Goal: Information Seeking & Learning: Check status

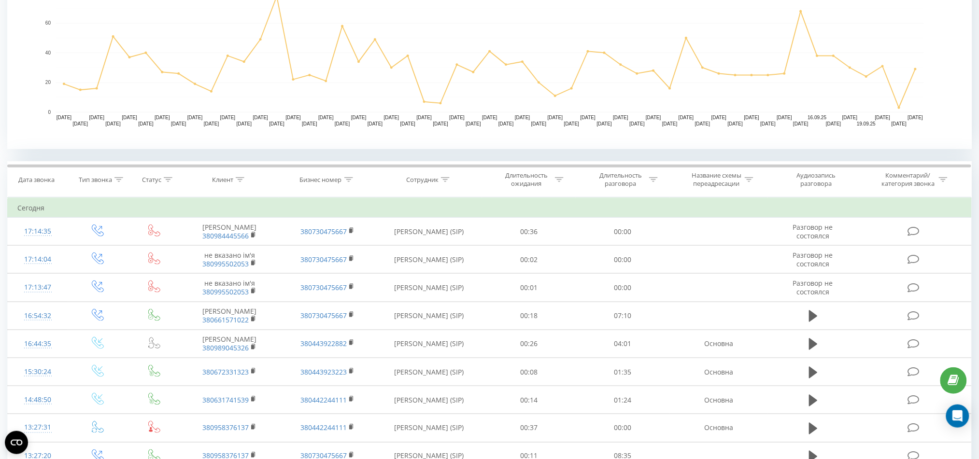
scroll to position [257, 0]
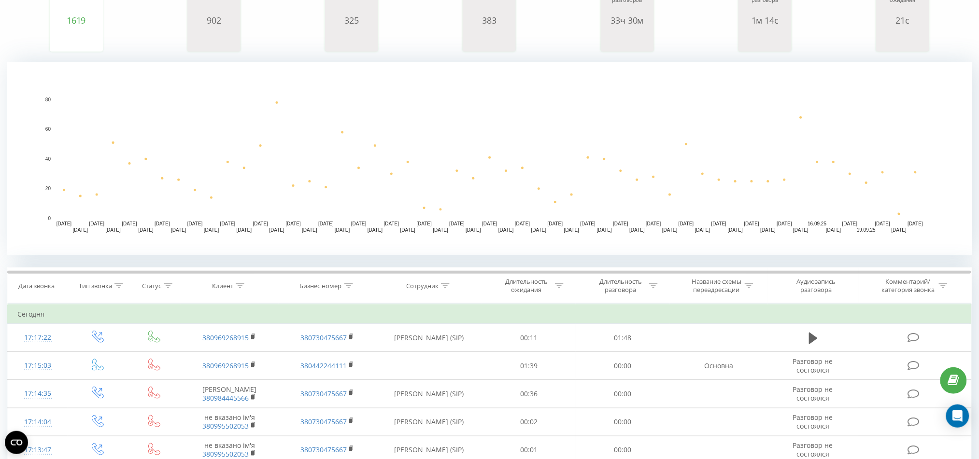
scroll to position [193, 0]
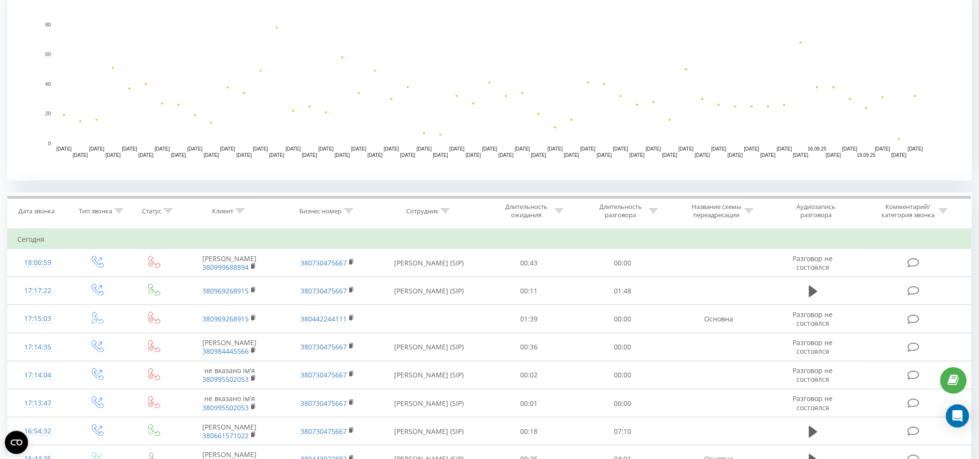
scroll to position [257, 0]
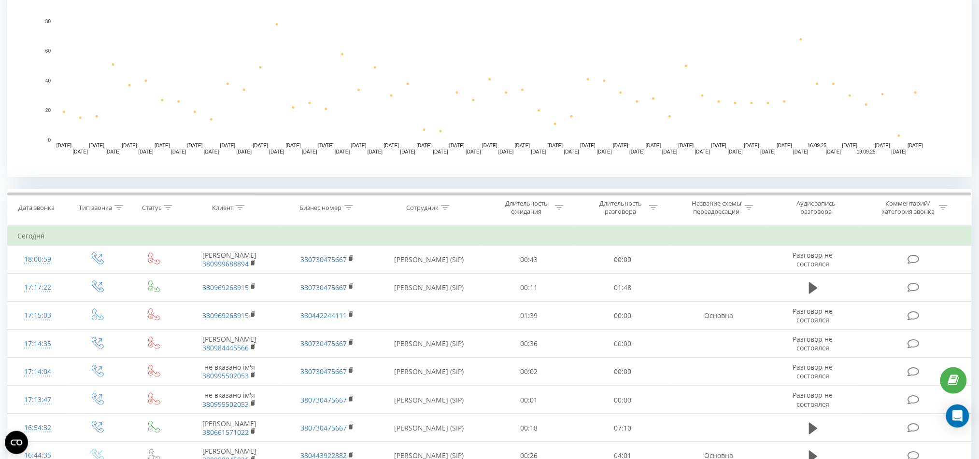
scroll to position [257, 0]
